Goal: Transaction & Acquisition: Obtain resource

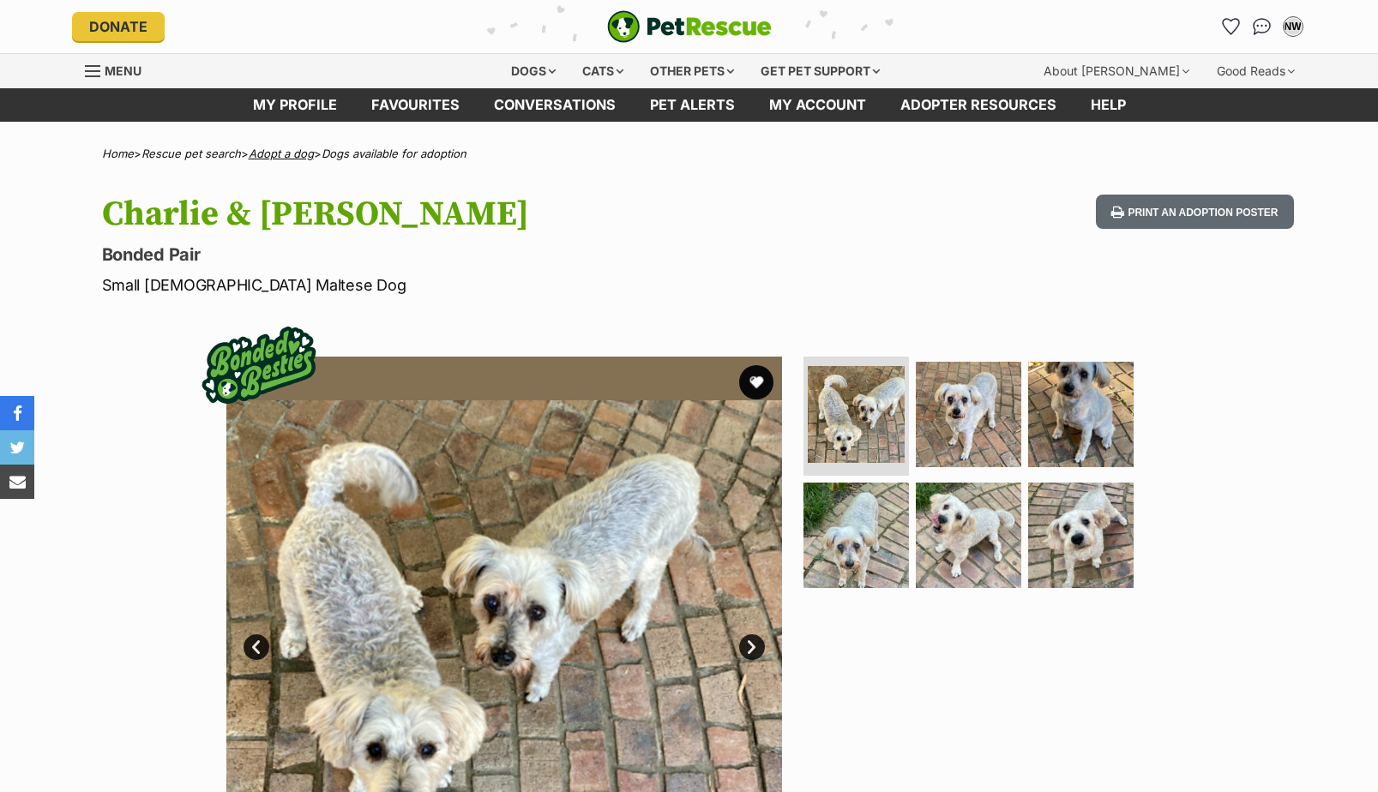
click at [294, 151] on link "Adopt a dog" at bounding box center [281, 154] width 65 height 14
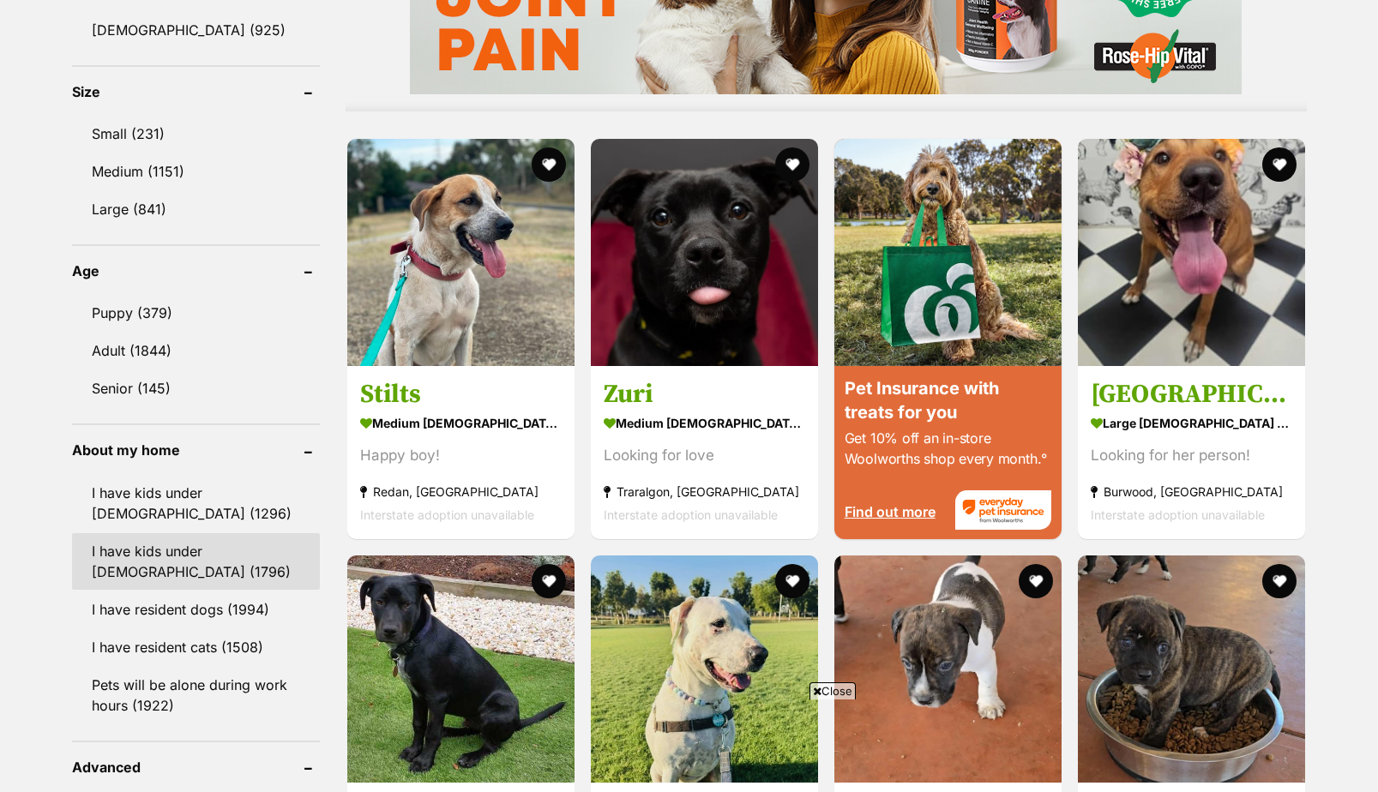
scroll to position [1543, 0]
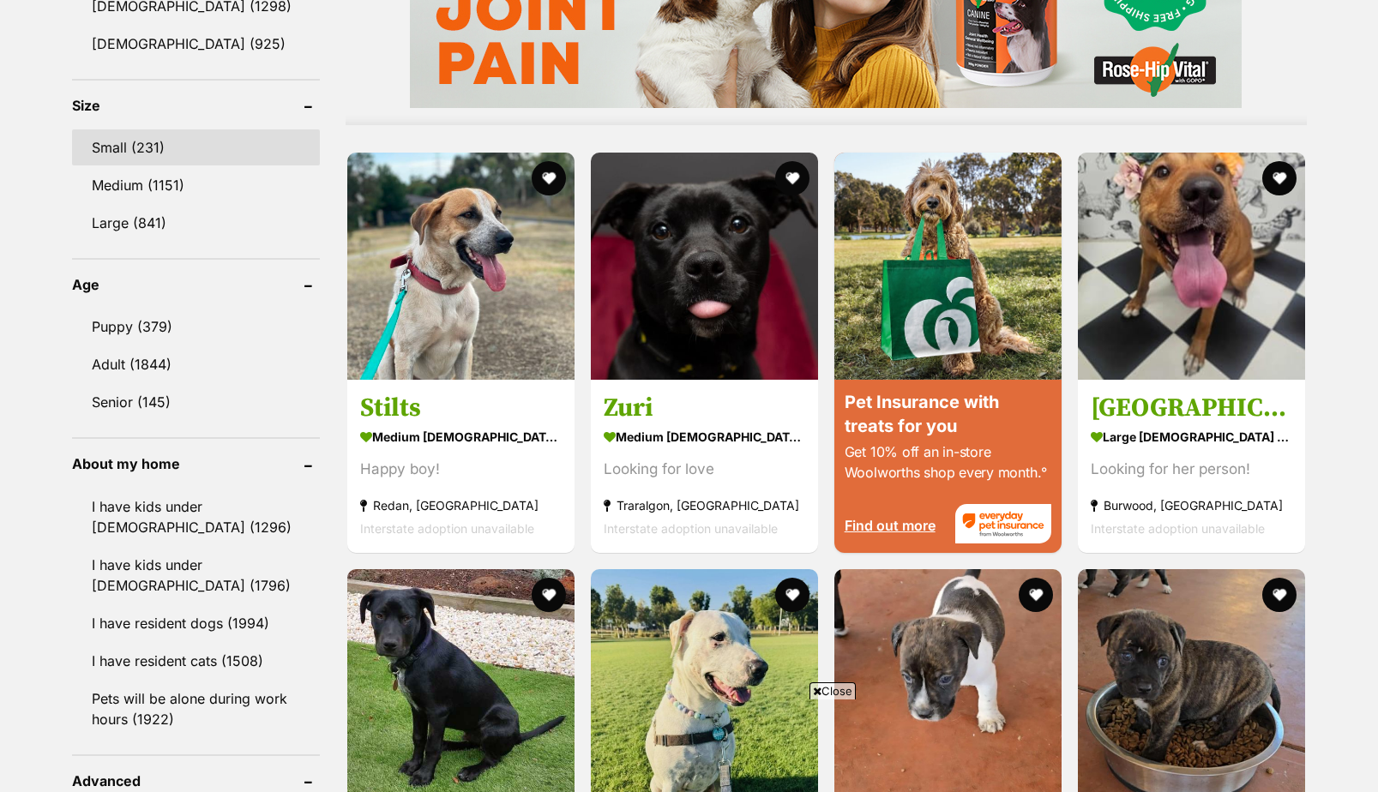
click at [127, 147] on link "Small (231)" at bounding box center [196, 147] width 248 height 36
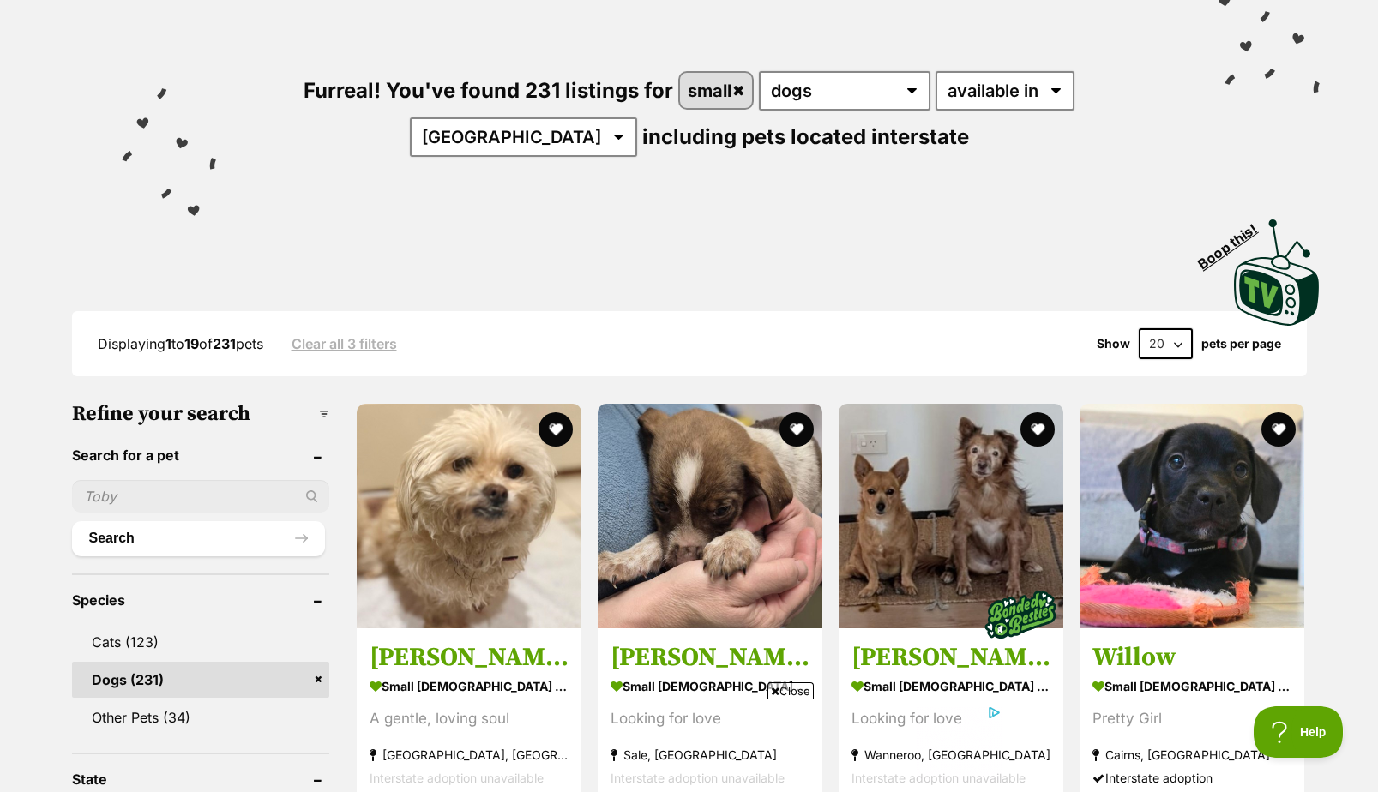
scroll to position [151, 0]
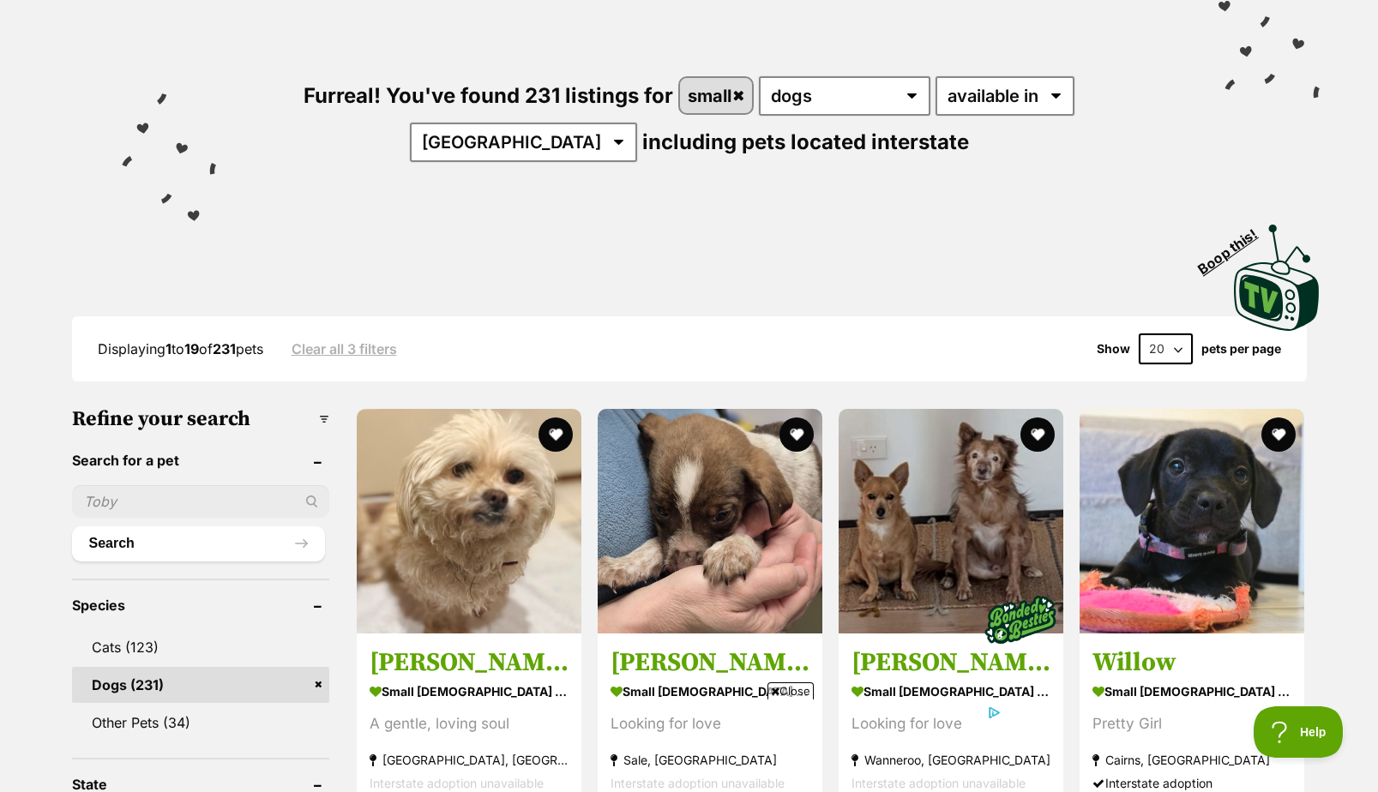
click at [1159, 337] on select "20 40 60" at bounding box center [1166, 349] width 54 height 31
select select "60"
click at [1139, 334] on select "20 40 60" at bounding box center [1166, 349] width 54 height 31
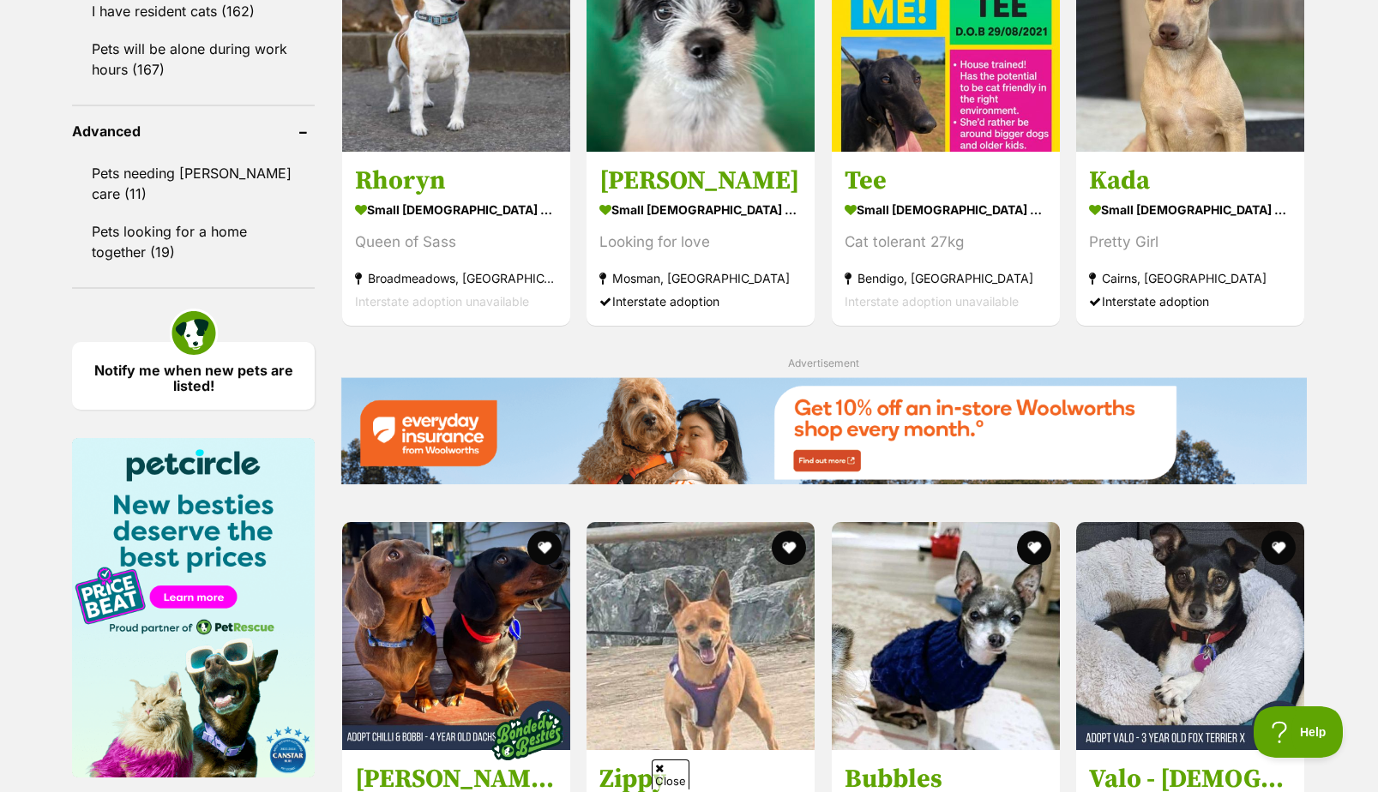
scroll to position [2416, 0]
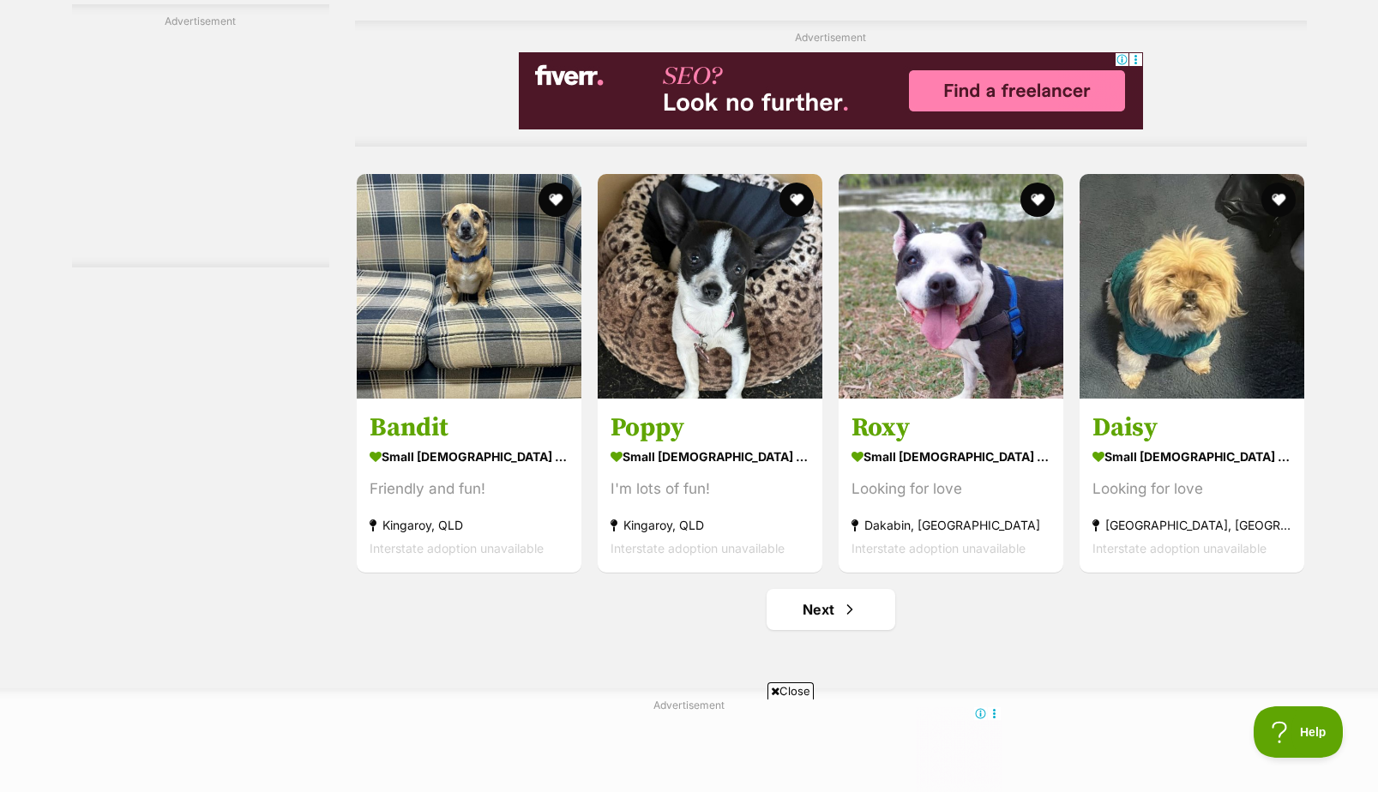
scroll to position [8384, 0]
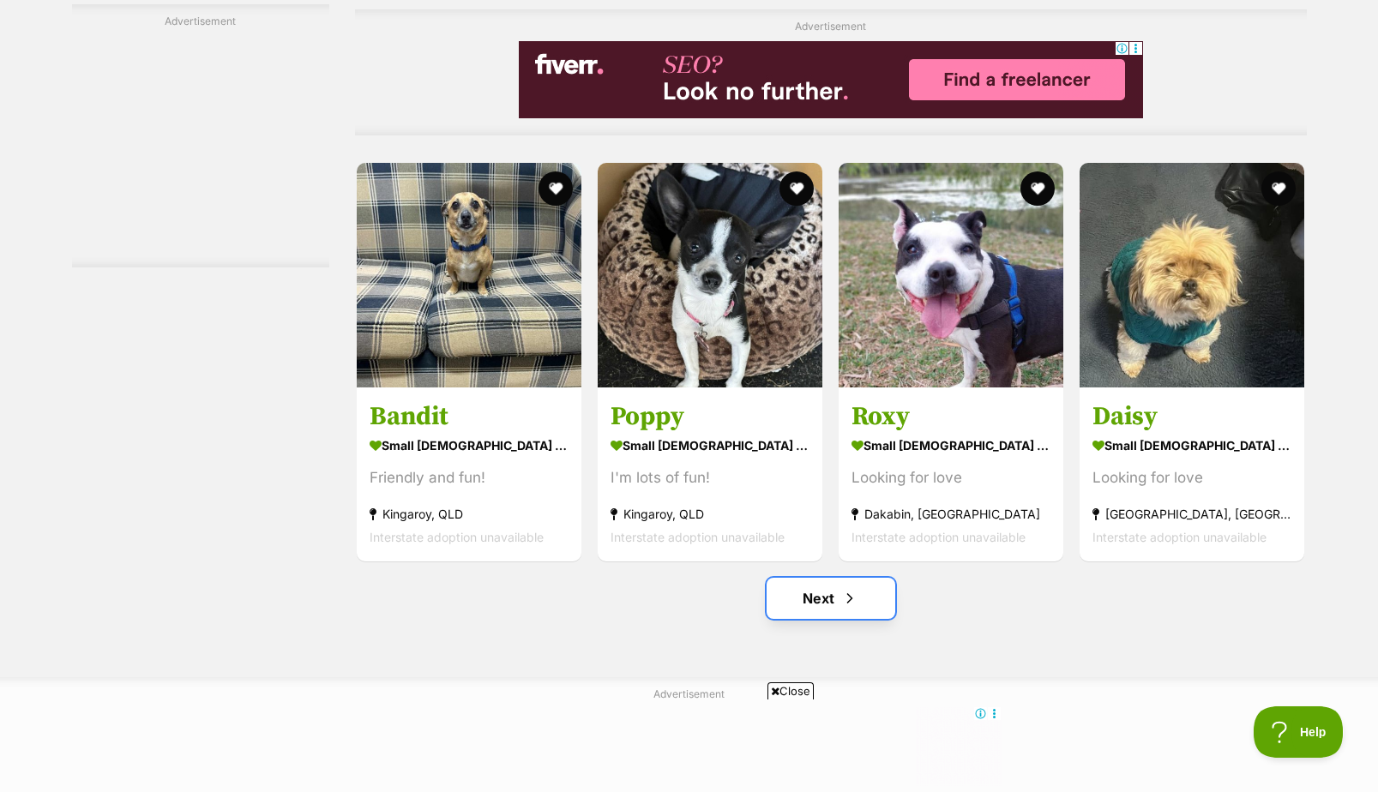
click at [801, 618] on link "Next" at bounding box center [831, 598] width 129 height 41
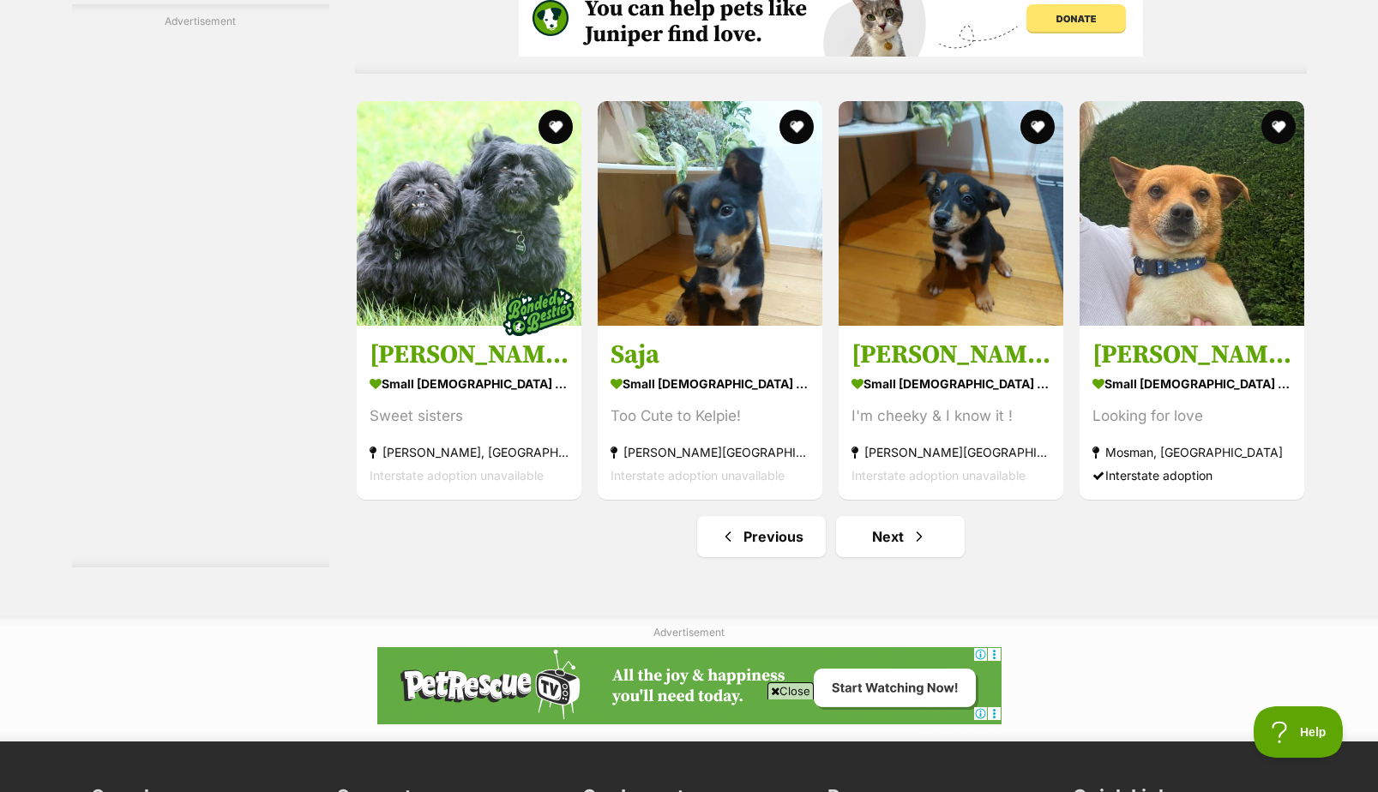
scroll to position [8365, 0]
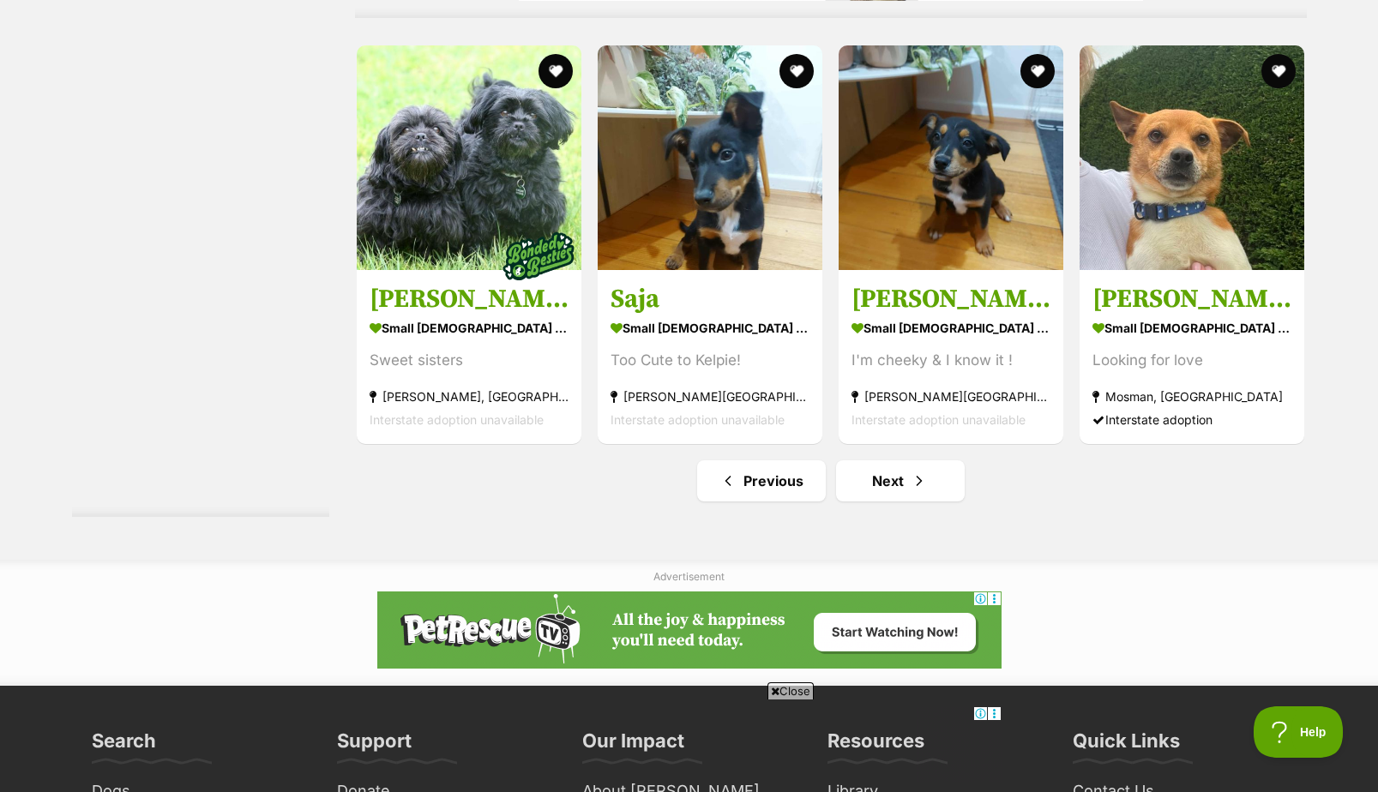
drag, startPoint x: 1382, startPoint y: 37, endPoint x: 1425, endPoint y: 791, distance: 754.9
click at [868, 473] on link "Next" at bounding box center [900, 480] width 129 height 41
